Goal: Task Accomplishment & Management: Use online tool/utility

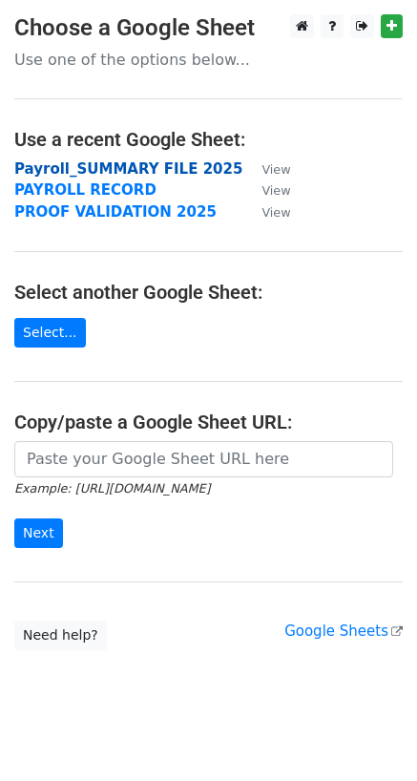
click at [106, 165] on strong "Payroll_SUMMARY FILE 2025" at bounding box center [128, 168] width 228 height 17
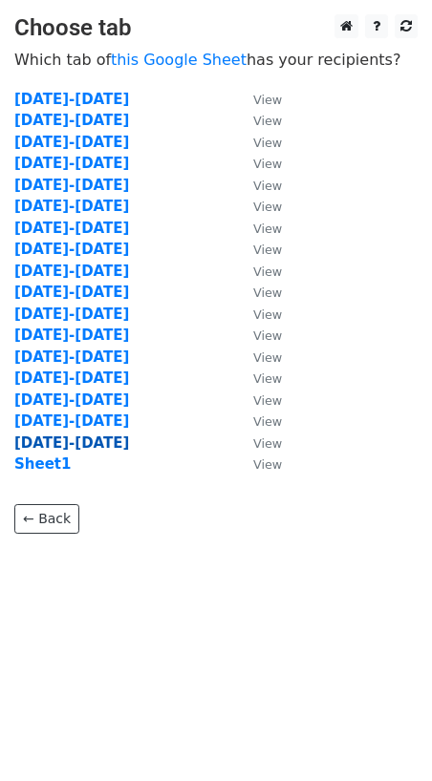
click at [51, 442] on strong "[DATE]-[DATE]" at bounding box center [71, 442] width 115 height 17
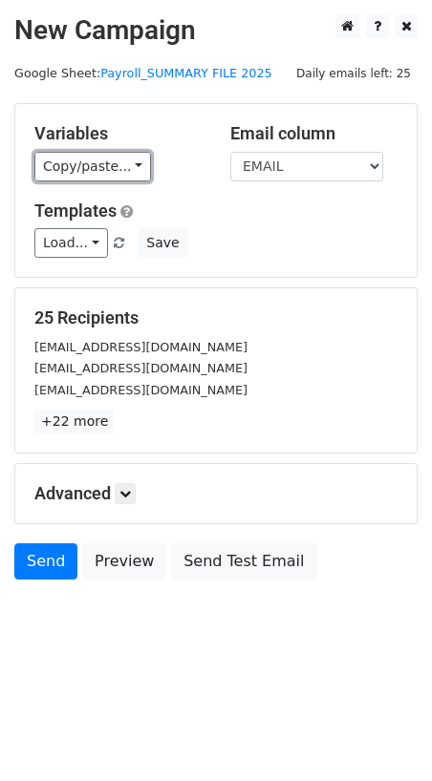
drag, startPoint x: 99, startPoint y: 158, endPoint x: 116, endPoint y: 161, distance: 16.5
click at [99, 159] on link "Copy/paste..." at bounding box center [92, 167] width 116 height 30
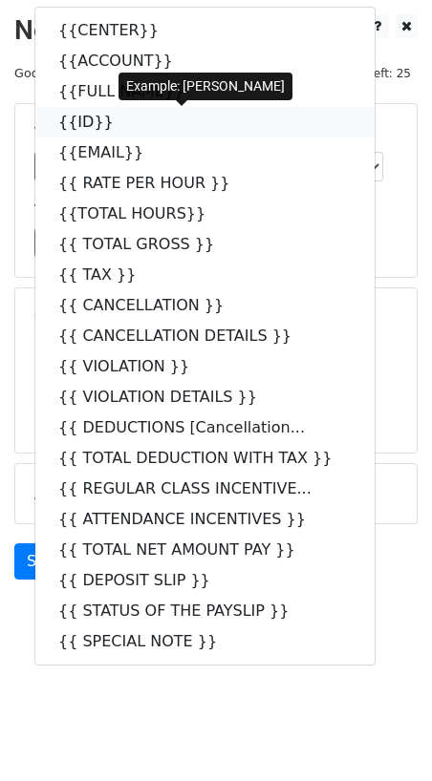
drag, startPoint x: 80, startPoint y: 129, endPoint x: 0, endPoint y: 129, distance: 80.2
click at [80, 129] on link "{{ID}}" at bounding box center [204, 122] width 339 height 31
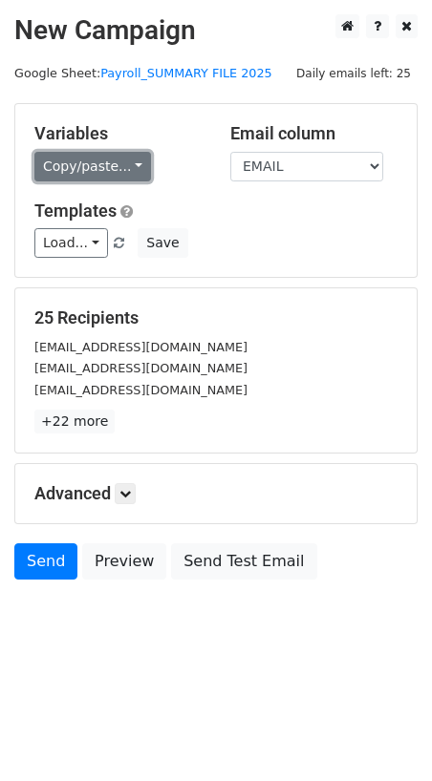
click at [97, 161] on link "Copy/paste..." at bounding box center [92, 167] width 116 height 30
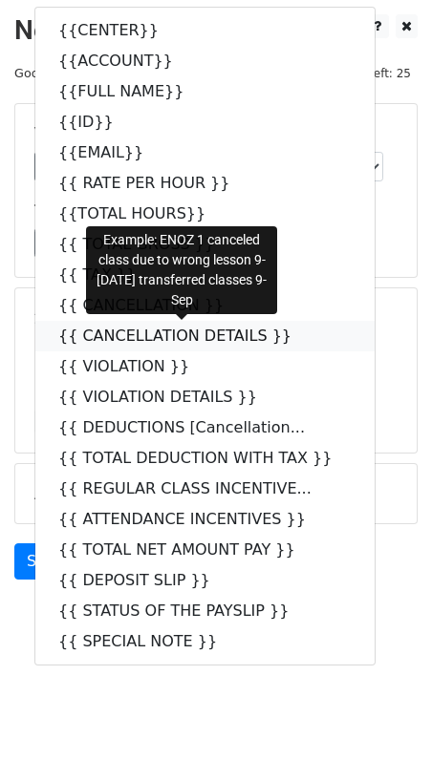
drag, startPoint x: 182, startPoint y: 344, endPoint x: 161, endPoint y: 348, distance: 21.3
click at [182, 344] on link "{{ CANCELLATION DETAILS }}" at bounding box center [204, 336] width 339 height 31
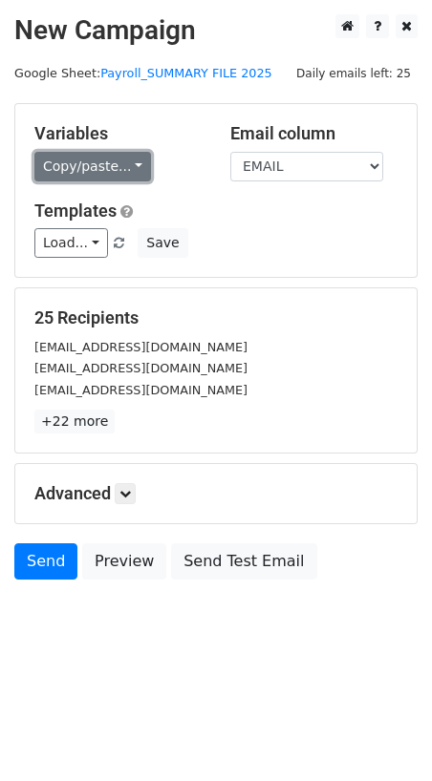
click at [81, 177] on link "Copy/paste..." at bounding box center [92, 167] width 116 height 30
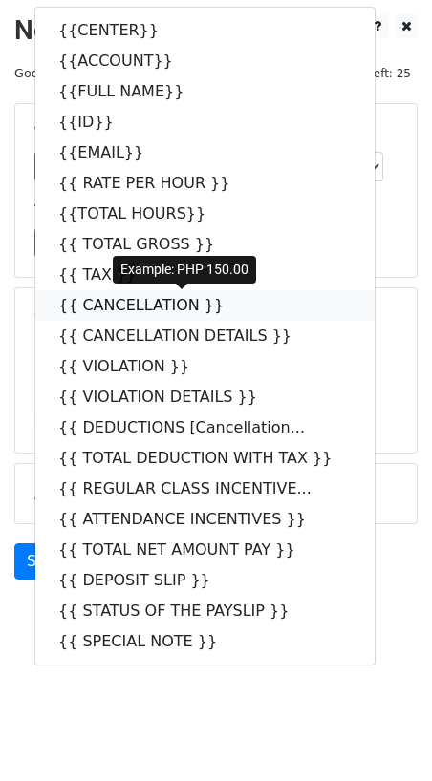
drag, startPoint x: 155, startPoint y: 311, endPoint x: 14, endPoint y: 320, distance: 140.6
click at [154, 310] on link "{{ CANCELLATION }}" at bounding box center [204, 305] width 339 height 31
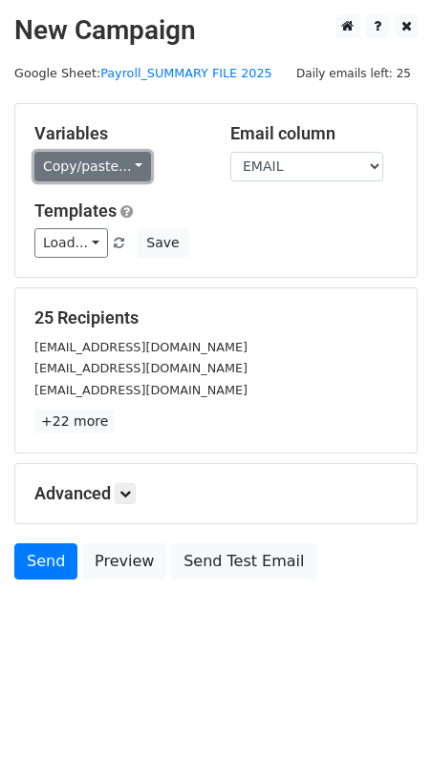
click at [93, 175] on link "Copy/paste..." at bounding box center [92, 167] width 116 height 30
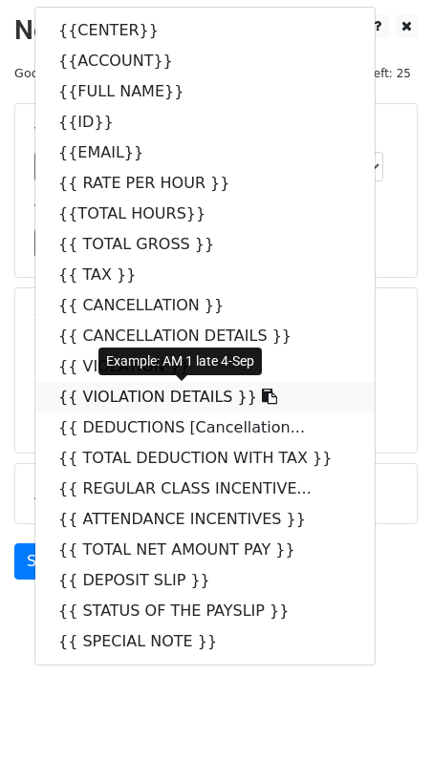
click at [158, 403] on link "{{ VIOLATION DETAILS }}" at bounding box center [204, 397] width 339 height 31
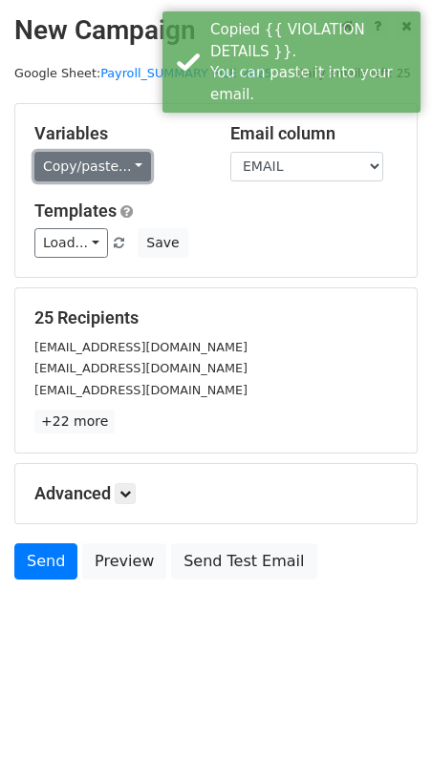
click at [81, 175] on link "Copy/paste..." at bounding box center [92, 167] width 116 height 30
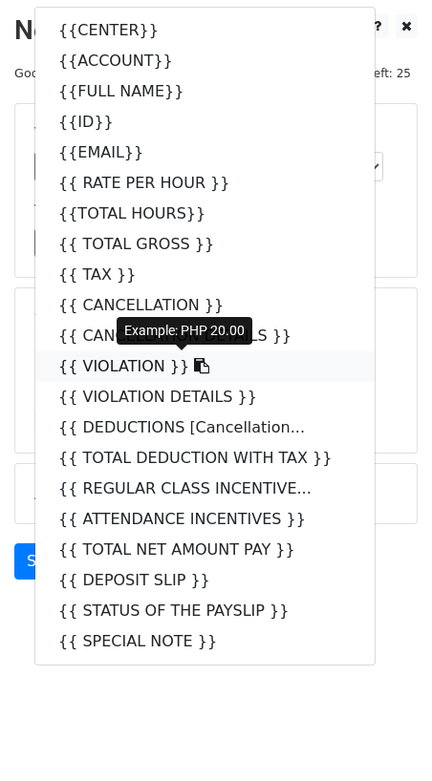
click at [109, 365] on link "{{ VIOLATION }}" at bounding box center [204, 366] width 339 height 31
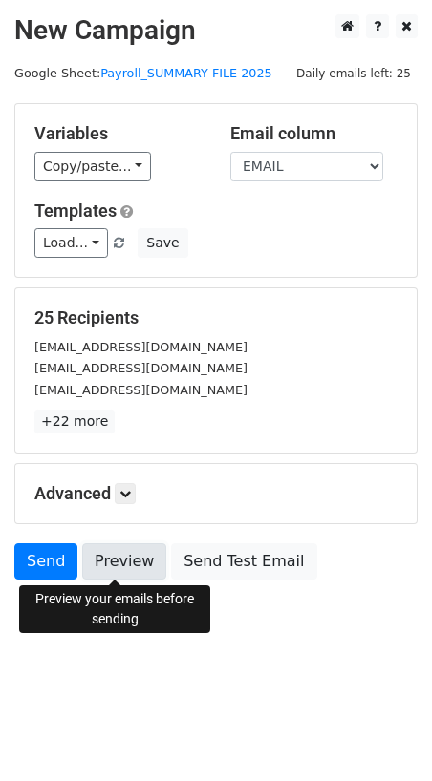
click at [114, 564] on link "Preview" at bounding box center [124, 561] width 84 height 36
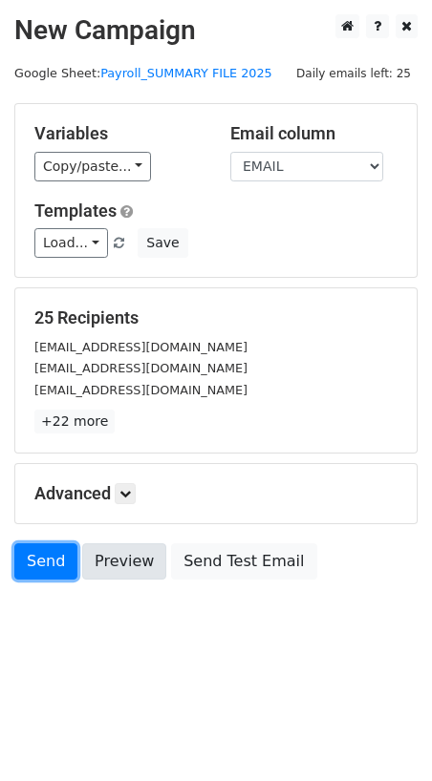
drag, startPoint x: 46, startPoint y: 563, endPoint x: 83, endPoint y: 563, distance: 37.2
click at [46, 563] on link "Send" at bounding box center [45, 561] width 63 height 36
